Goal: Transaction & Acquisition: Obtain resource

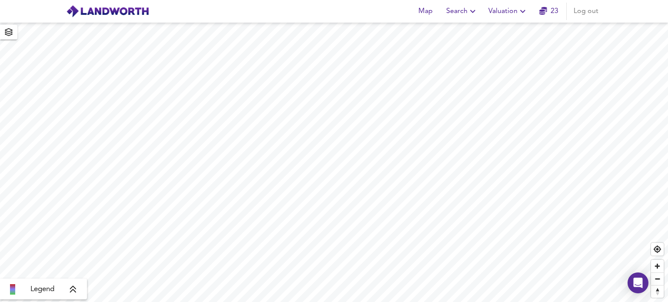
click at [522, 10] on icon "button" at bounding box center [523, 11] width 10 height 10
click at [520, 29] on li "New Valuation Report" at bounding box center [508, 31] width 104 height 16
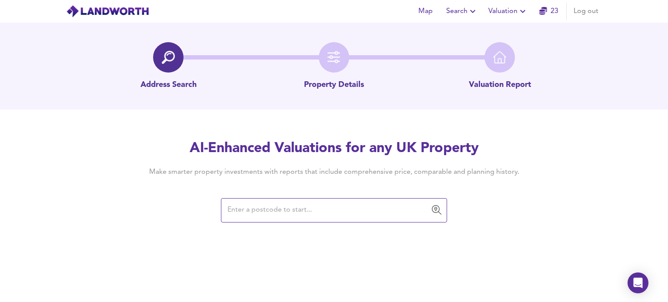
click at [263, 211] on input "text" at bounding box center [327, 210] width 205 height 17
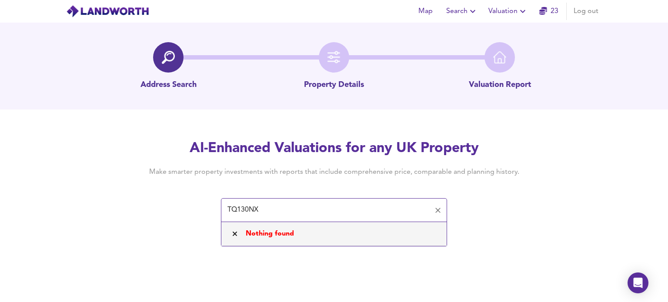
click at [246, 210] on input "TQ130NX" at bounding box center [327, 210] width 205 height 17
click at [236, 210] on input "TQ13 0NX" at bounding box center [327, 210] width 205 height 17
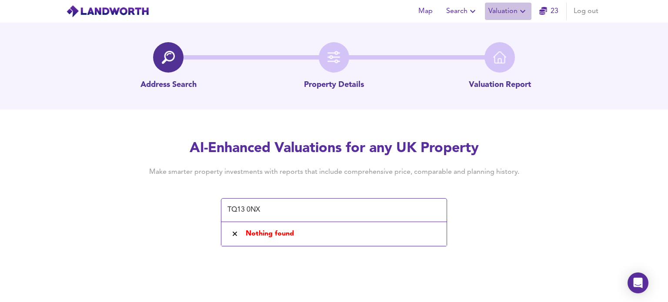
click at [521, 7] on icon "button" at bounding box center [523, 11] width 10 height 10
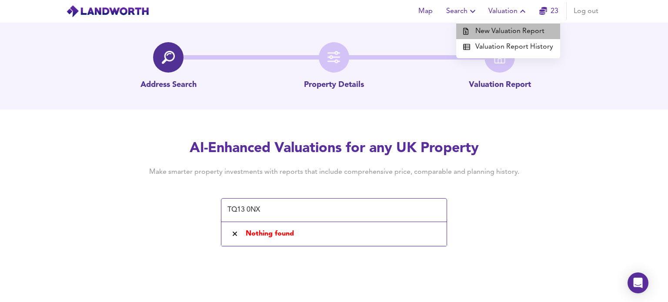
click at [516, 32] on li "New Valuation Report" at bounding box center [508, 31] width 104 height 16
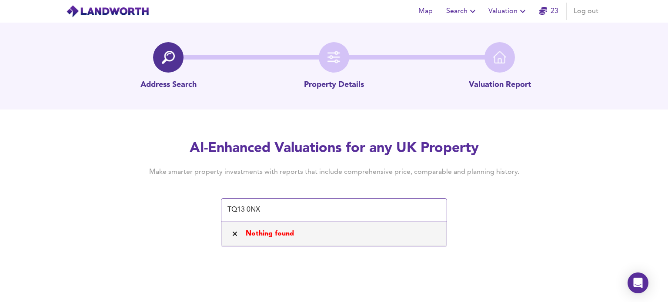
click at [279, 234] on span "Nothing found" at bounding box center [270, 234] width 48 height 7
click at [270, 208] on input "TQ13 0NX" at bounding box center [327, 210] width 205 height 17
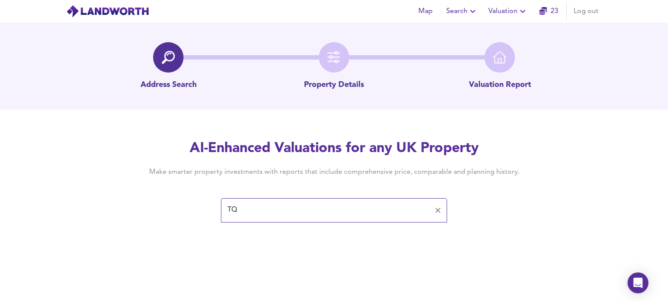
type input "T"
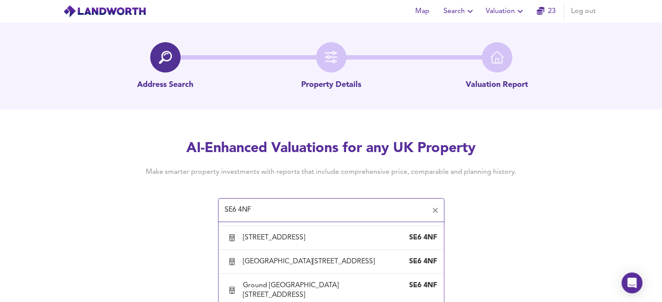
scroll to position [1032, 0]
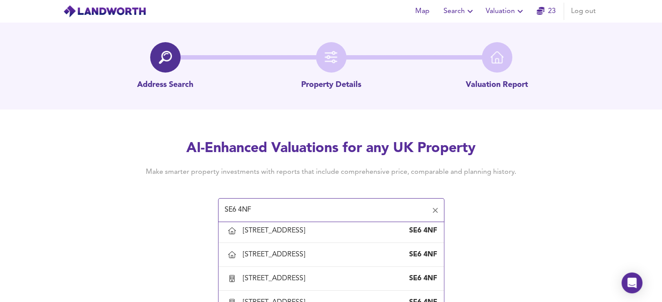
click at [295, 164] on div "[STREET_ADDRESS]" at bounding box center [276, 159] width 66 height 10
type input "[STREET_ADDRESS]"
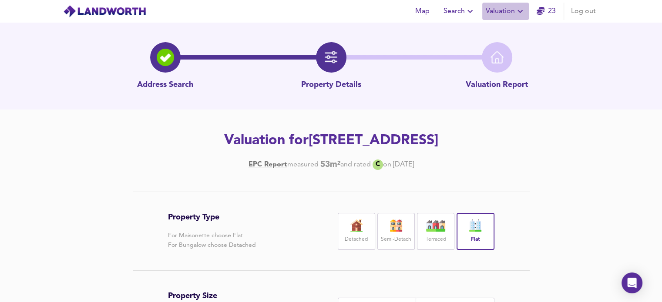
click at [519, 11] on icon "button" at bounding box center [519, 11] width 5 height 3
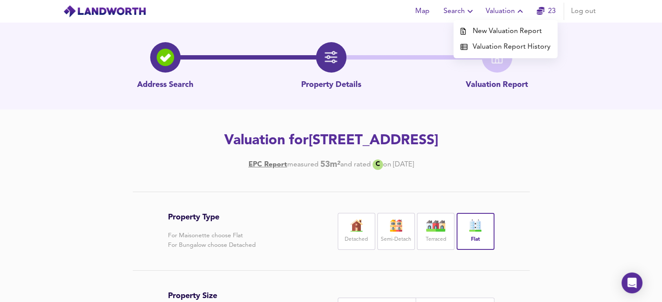
click at [498, 31] on li "New Valuation Report" at bounding box center [505, 31] width 104 height 16
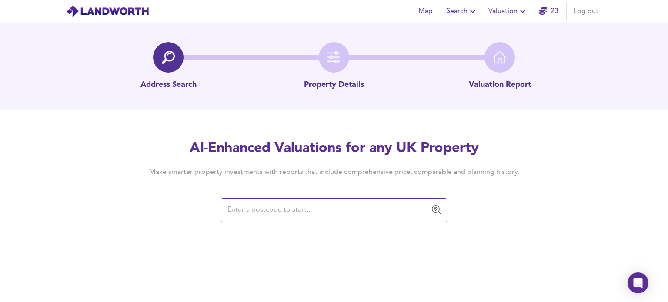
click at [325, 213] on input "text" at bounding box center [327, 210] width 205 height 17
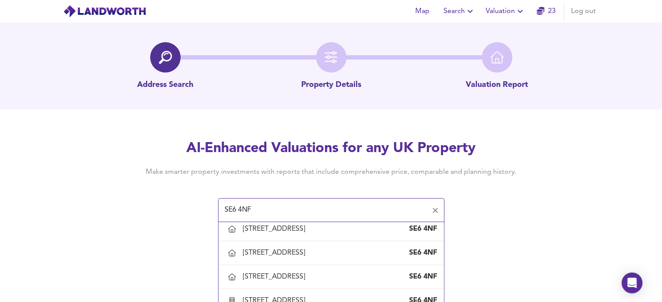
scroll to position [1018, 0]
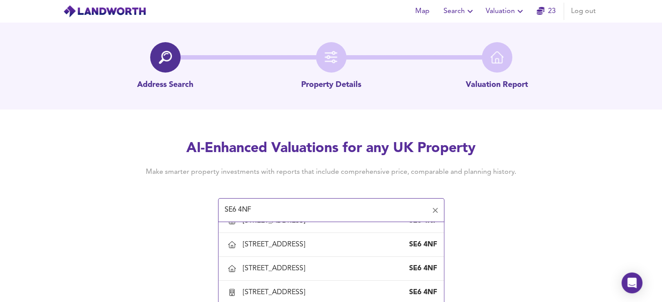
click at [308, 202] on div "[STREET_ADDRESS]" at bounding box center [276, 197] width 66 height 10
type input "[STREET_ADDRESS]"
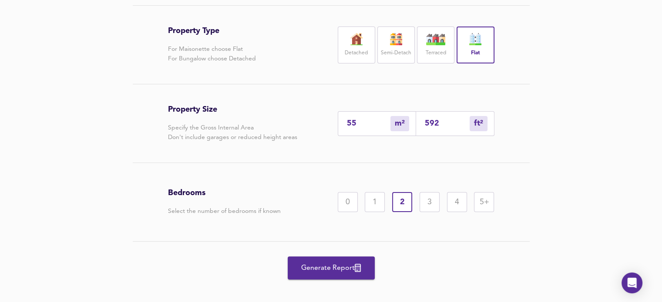
scroll to position [196, 0]
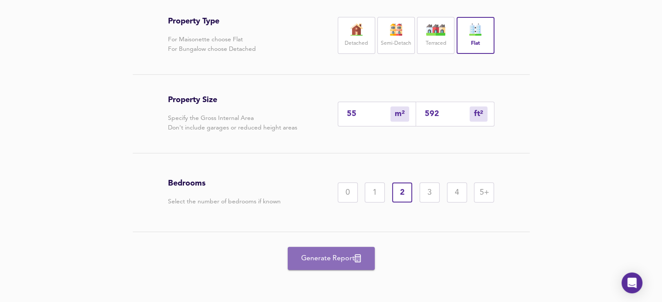
click at [343, 258] on span "Generate Report" at bounding box center [331, 259] width 70 height 12
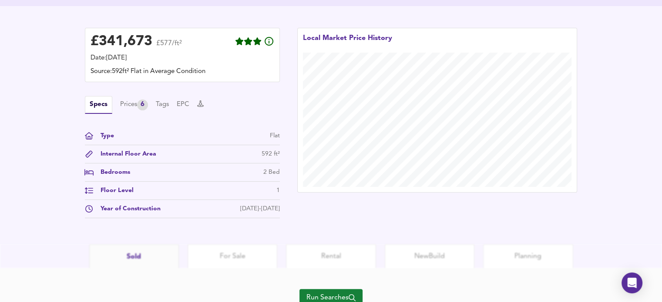
scroll to position [239, 0]
click at [127, 103] on div "Prices 6" at bounding box center [134, 104] width 28 height 11
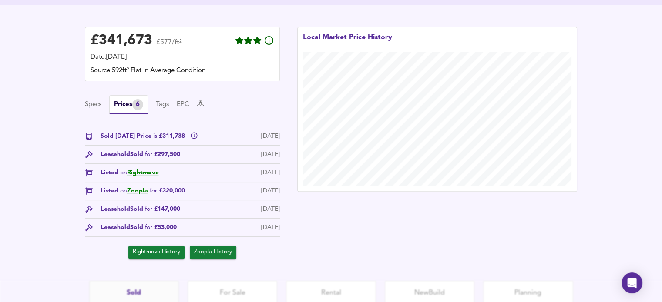
scroll to position [0, 0]
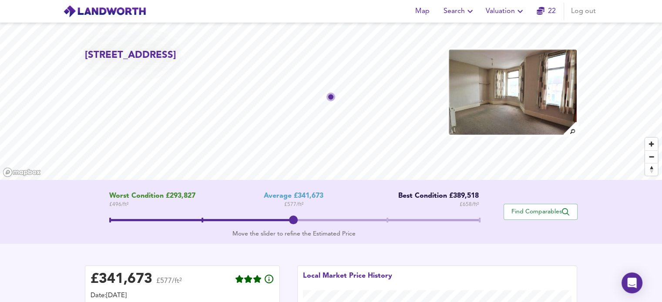
click at [536, 87] on img at bounding box center [513, 92] width 130 height 87
click at [572, 135] on img at bounding box center [569, 128] width 15 height 15
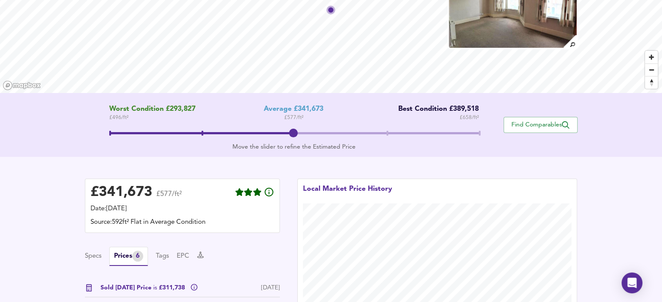
scroll to position [93, 0]
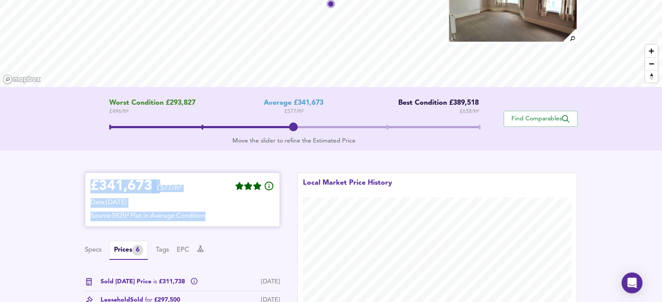
drag, startPoint x: 91, startPoint y: 189, endPoint x: 241, endPoint y: 219, distance: 152.6
click at [241, 219] on div "£ 341,673 £577/ft² Date: 27 August 2025 Source: 592ft² Flat in Average Condition" at bounding box center [182, 199] width 184 height 43
copy div "£ 341,673 £577/ft² Date: 27 August 2025 Source: 592ft² Flat in Average Condition"
click at [251, 188] on icon at bounding box center [248, 186] width 8 height 8
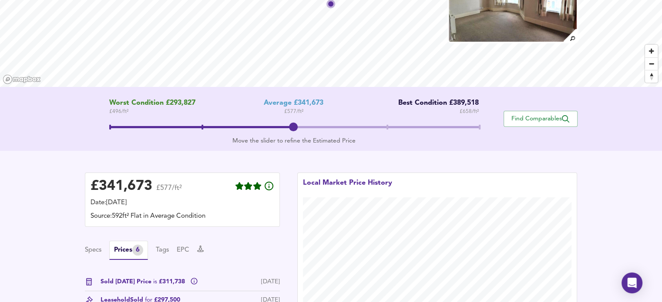
click at [247, 248] on div "Specs Prices 6 Tags EPC" at bounding box center [182, 250] width 195 height 19
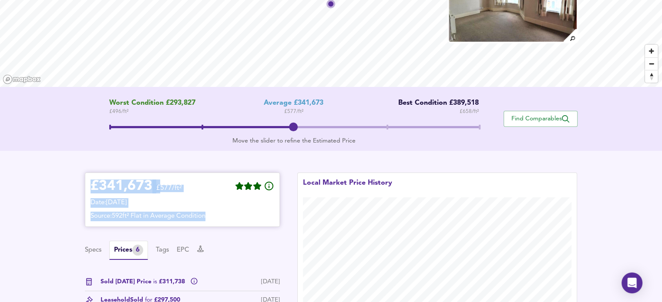
drag, startPoint x: 94, startPoint y: 182, endPoint x: 228, endPoint y: 222, distance: 140.7
click at [228, 222] on div "£ 341,673 £577/ft² Date: 27 August 2025 Source: 592ft² Flat in Average Condition" at bounding box center [182, 200] width 195 height 54
copy div "£ 341,673 £577/ft² Date: 27 August 2025 Source: 592ft² Flat in Average Condition"
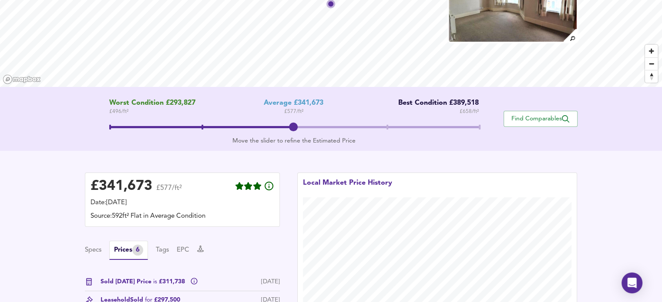
click at [601, 167] on div "£ 341,673 £577/ft² Date: 27 August 2025 Source: 592ft² Flat in Average Conditio…" at bounding box center [331, 289] width 662 height 276
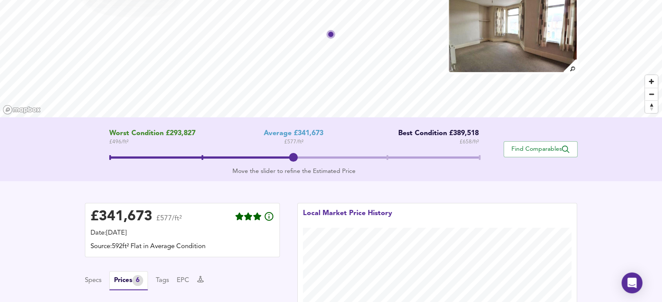
scroll to position [0, 0]
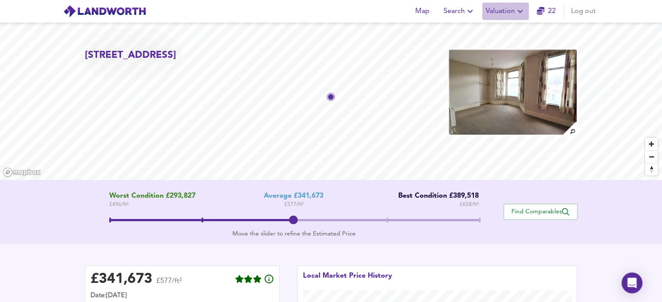
click at [517, 12] on icon "button" at bounding box center [520, 11] width 10 height 10
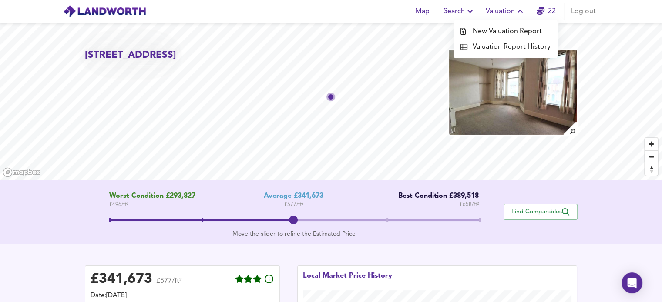
click at [511, 32] on li "New Valuation Report" at bounding box center [505, 31] width 104 height 16
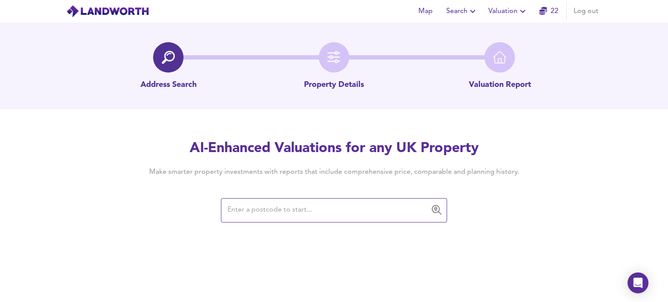
click at [241, 215] on input "text" at bounding box center [327, 210] width 205 height 17
click at [242, 209] on input "text" at bounding box center [327, 210] width 205 height 17
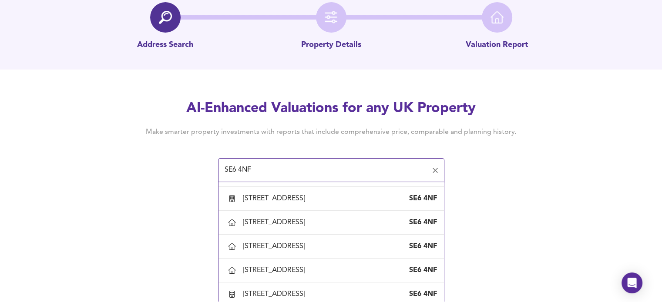
scroll to position [40, 0]
click at [290, 180] on div "[STREET_ADDRESS]" at bounding box center [276, 175] width 66 height 10
type input "[STREET_ADDRESS]"
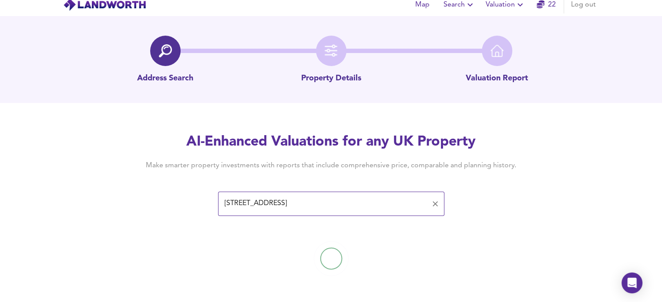
scroll to position [0, 0]
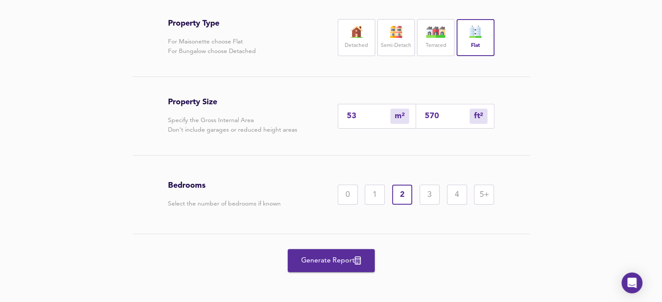
scroll to position [196, 0]
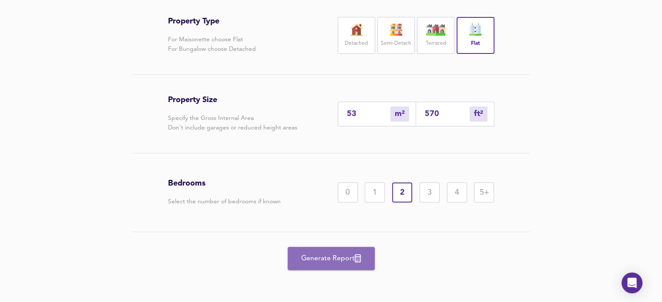
click at [334, 265] on button "Generate Report" at bounding box center [331, 258] width 87 height 23
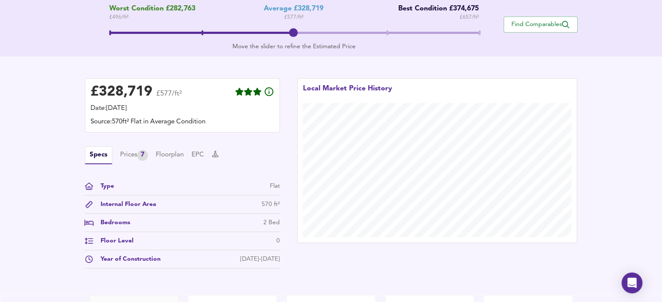
scroll to position [190, 0]
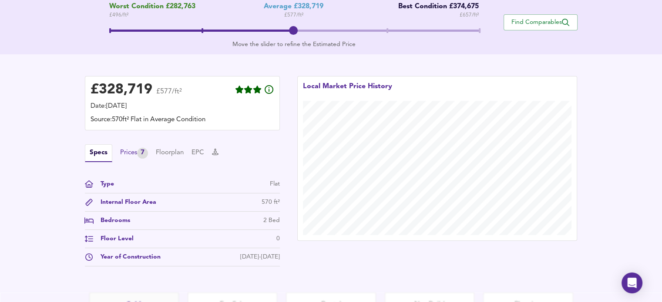
click at [125, 152] on div "Prices 7" at bounding box center [134, 153] width 28 height 11
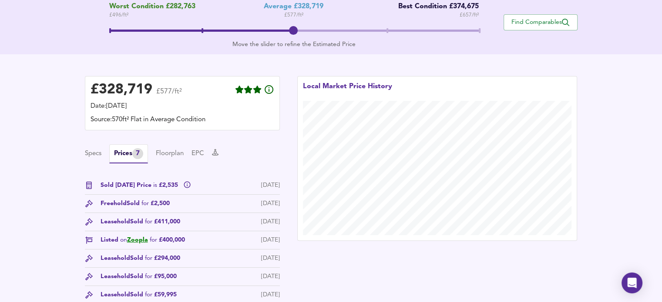
drag, startPoint x: 651, startPoint y: 139, endPoint x: 663, endPoint y: 121, distance: 21.5
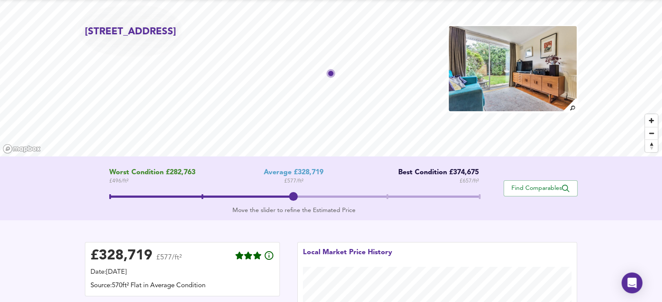
scroll to position [0, 0]
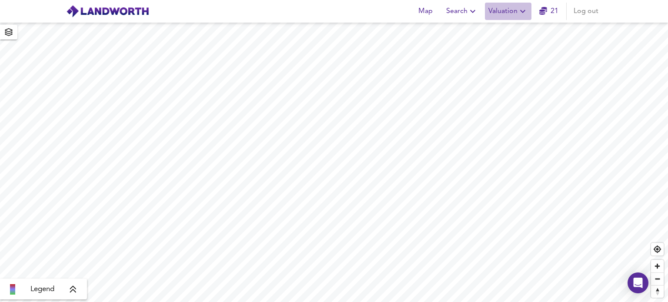
click at [523, 10] on icon "button" at bounding box center [523, 11] width 10 height 10
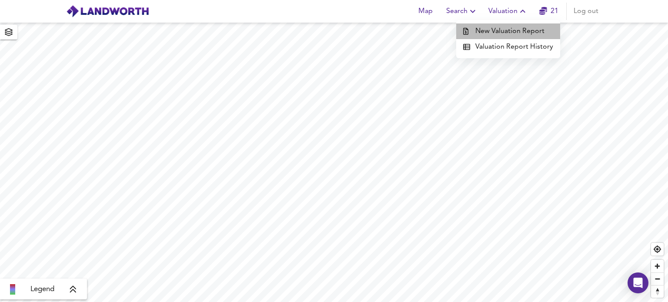
click at [517, 28] on li "New Valuation Report" at bounding box center [508, 31] width 104 height 16
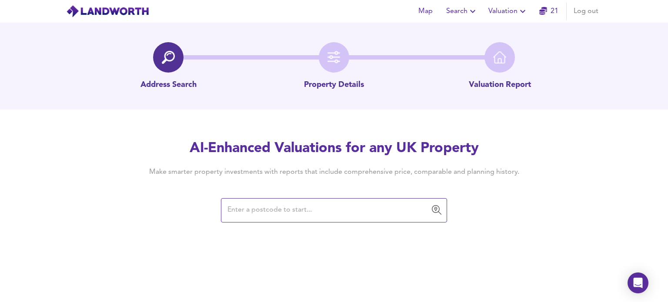
click at [290, 208] on input "text" at bounding box center [327, 210] width 205 height 17
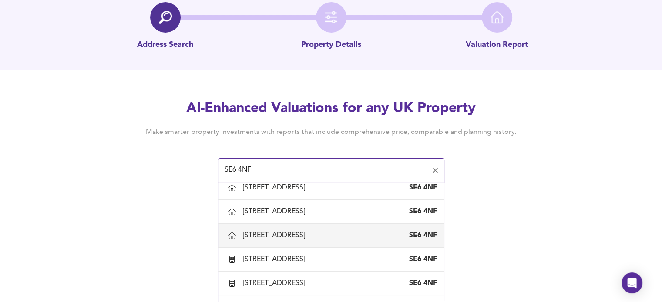
scroll to position [1005, 0]
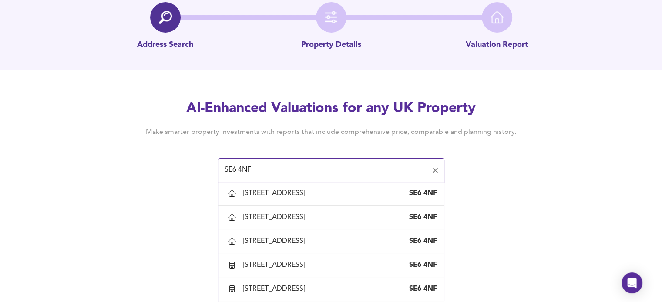
click at [291, 174] on div "[STREET_ADDRESS]" at bounding box center [276, 170] width 66 height 10
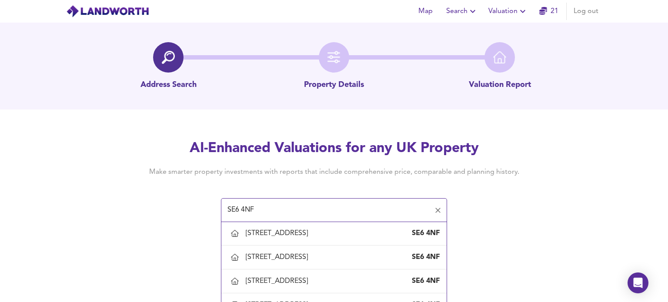
type input "[STREET_ADDRESS]"
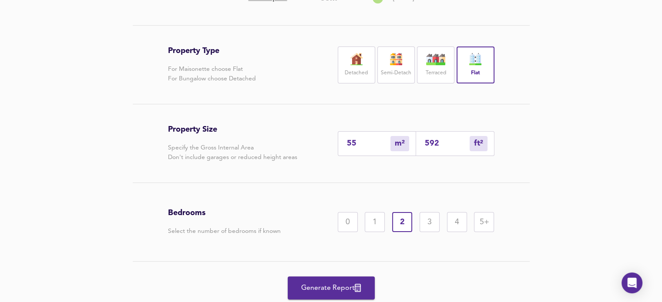
scroll to position [196, 0]
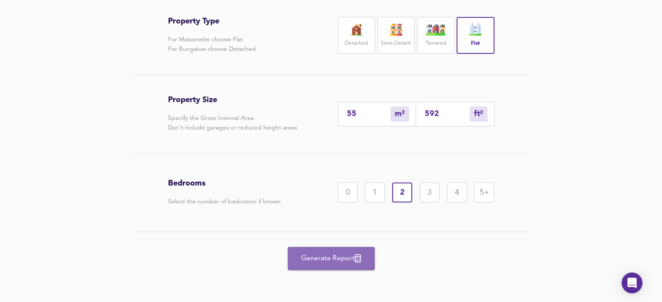
click at [338, 258] on span "Generate Report" at bounding box center [331, 259] width 70 height 12
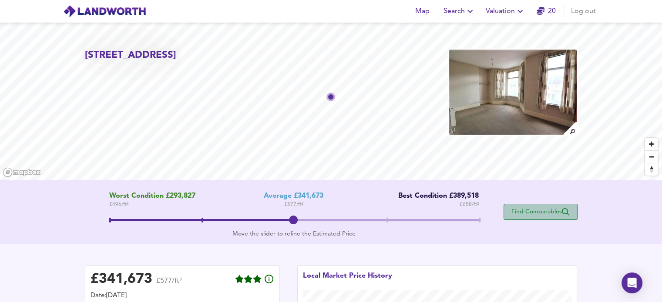
click at [536, 211] on span "Find Comparables" at bounding box center [540, 212] width 64 height 8
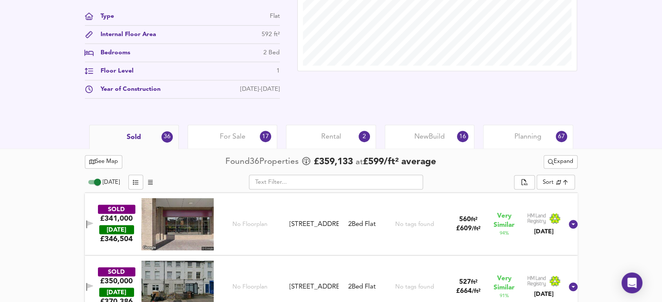
scroll to position [336, 0]
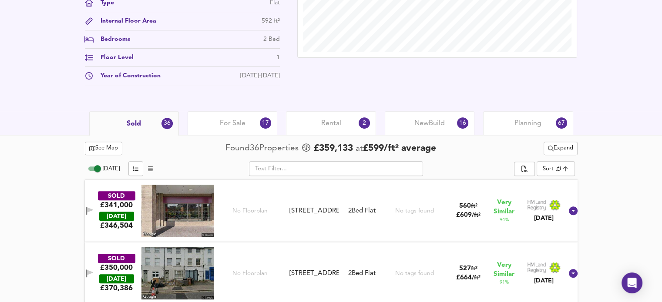
click at [524, 123] on span "Planning" at bounding box center [527, 124] width 27 height 10
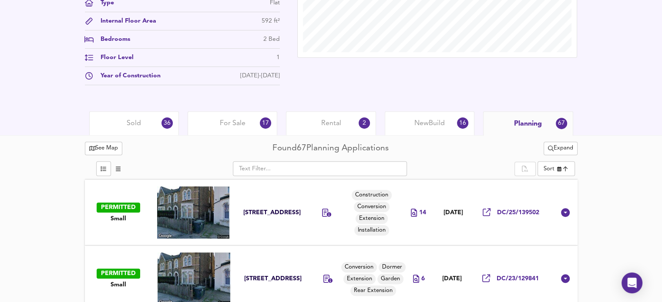
drag, startPoint x: 660, startPoint y: 34, endPoint x: 658, endPoint y: 47, distance: 12.3
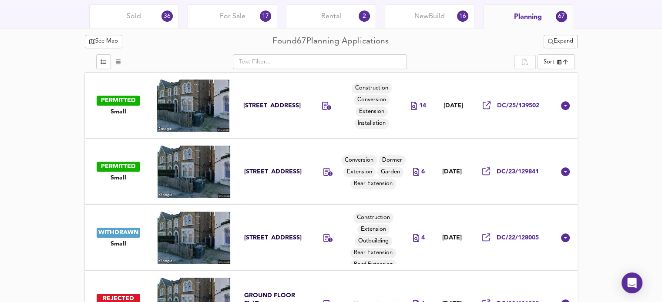
scroll to position [461, 0]
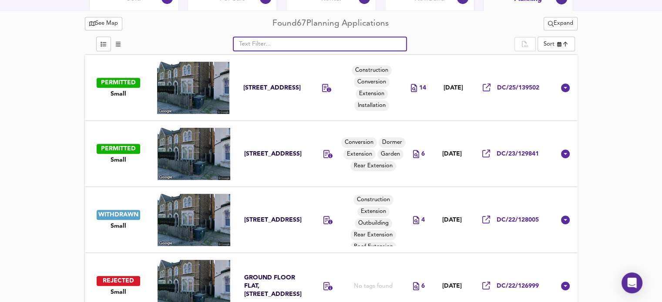
click at [282, 46] on input "text" at bounding box center [320, 44] width 174 height 15
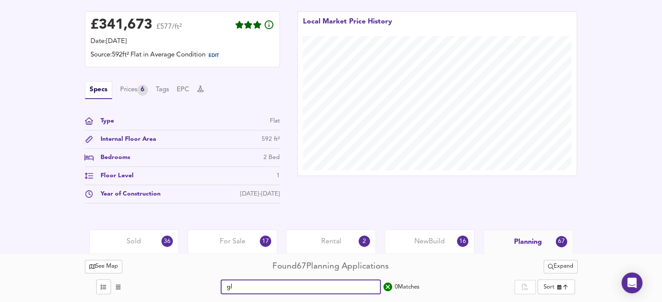
scroll to position [217, 0]
click at [235, 284] on input "glenood" at bounding box center [301, 288] width 160 height 15
click at [269, 285] on input "glenwood" at bounding box center [301, 288] width 160 height 15
click at [261, 285] on input "glenwood" at bounding box center [301, 288] width 160 height 15
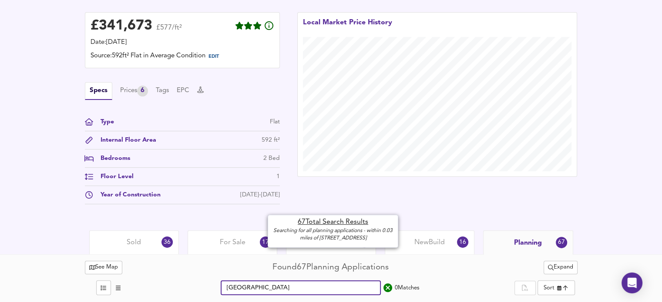
type input "[GEOGRAPHIC_DATA]"
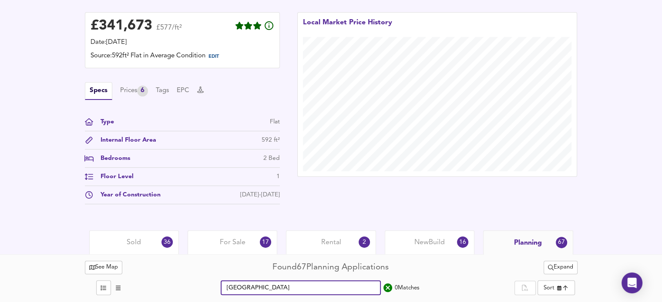
click at [271, 286] on input "[GEOGRAPHIC_DATA]" at bounding box center [301, 288] width 160 height 15
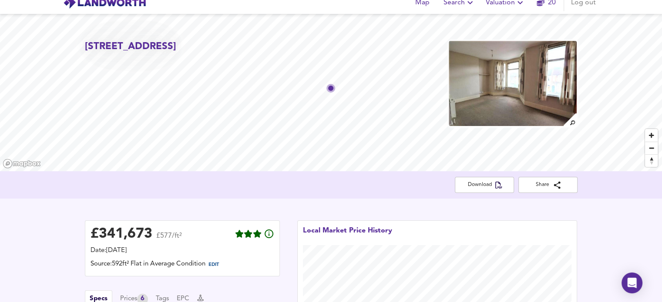
scroll to position [0, 0]
